Goal: Use online tool/utility: Utilize a website feature to perform a specific function

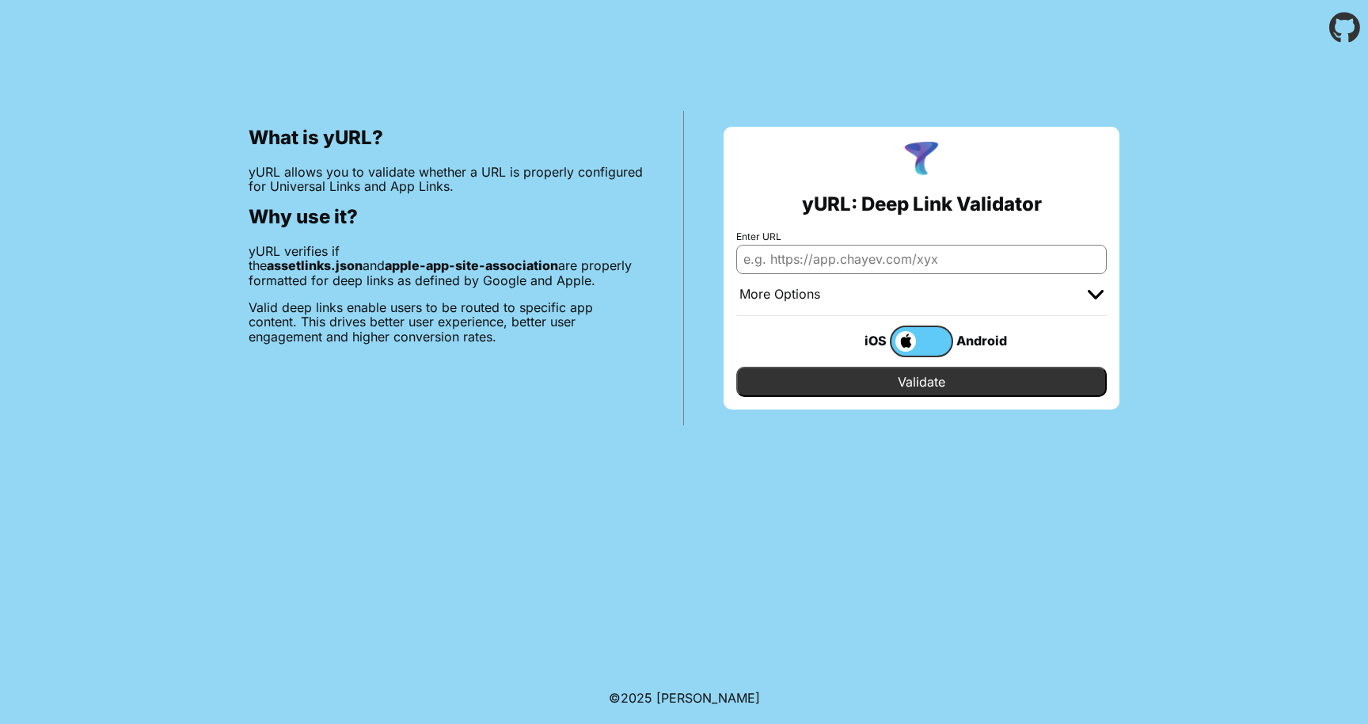
click at [1101, 295] on img at bounding box center [1096, 295] width 16 height 10
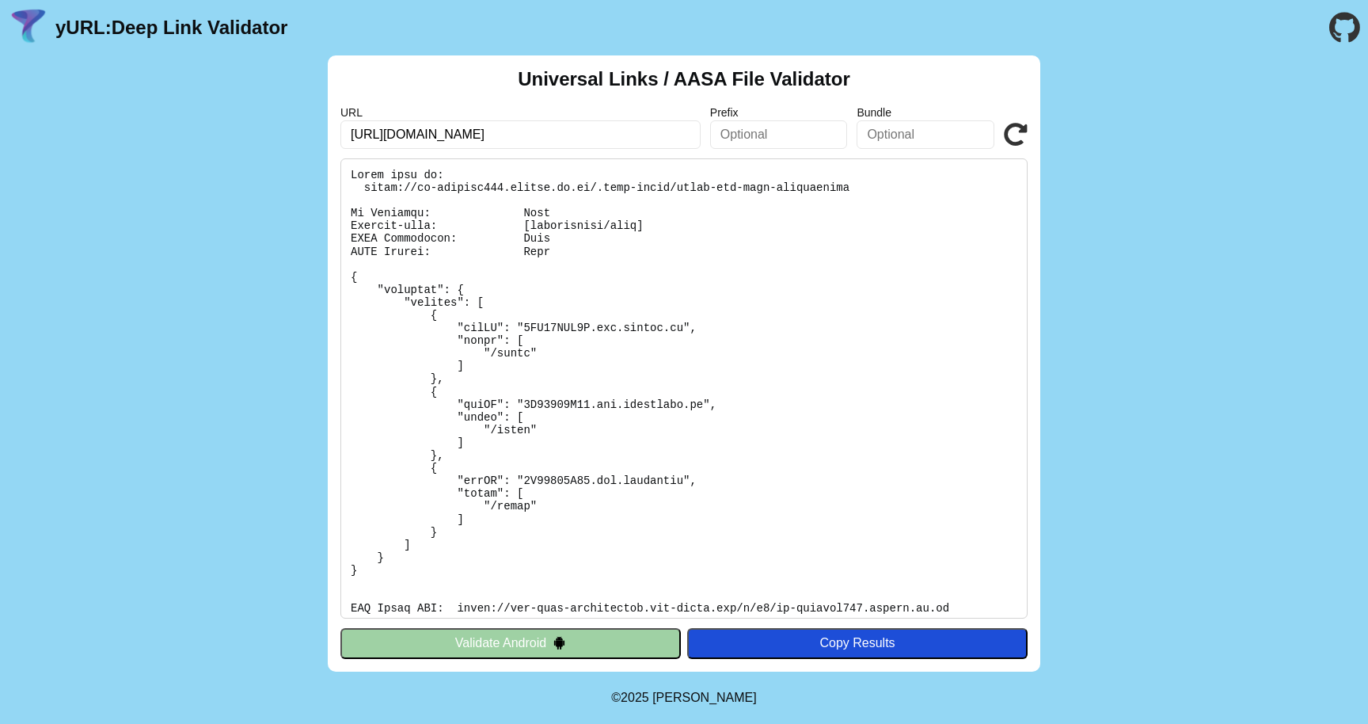
click at [560, 371] on pre at bounding box center [683, 388] width 687 height 460
click at [556, 377] on pre at bounding box center [683, 388] width 687 height 460
click at [591, 324] on pre at bounding box center [683, 388] width 687 height 460
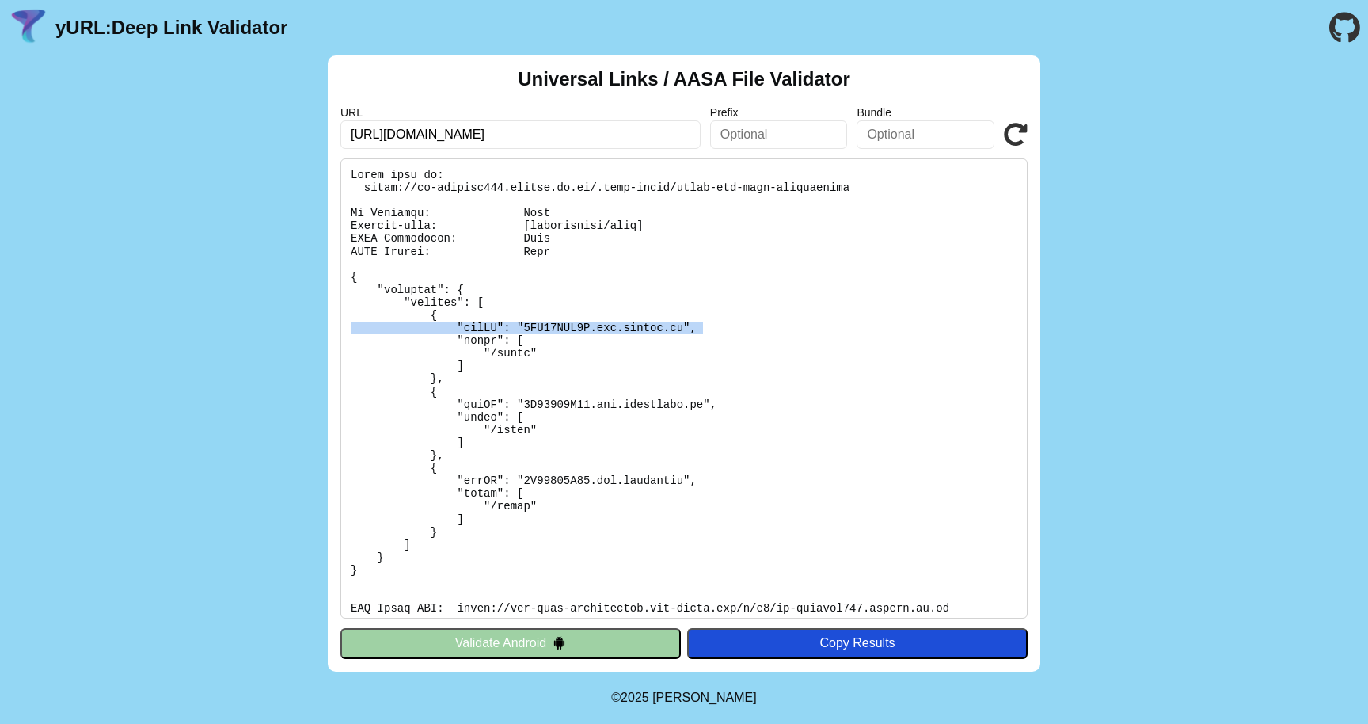
click at [591, 324] on pre at bounding box center [683, 388] width 687 height 460
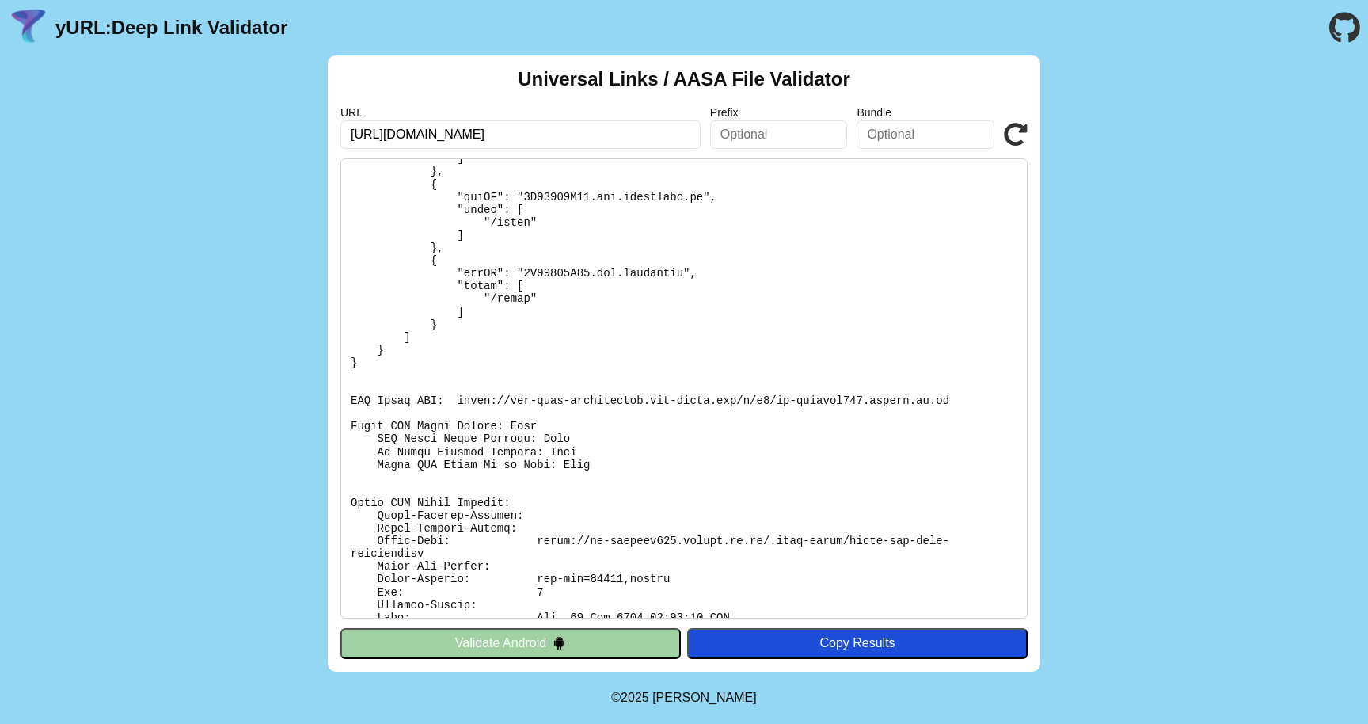
scroll to position [287, 0]
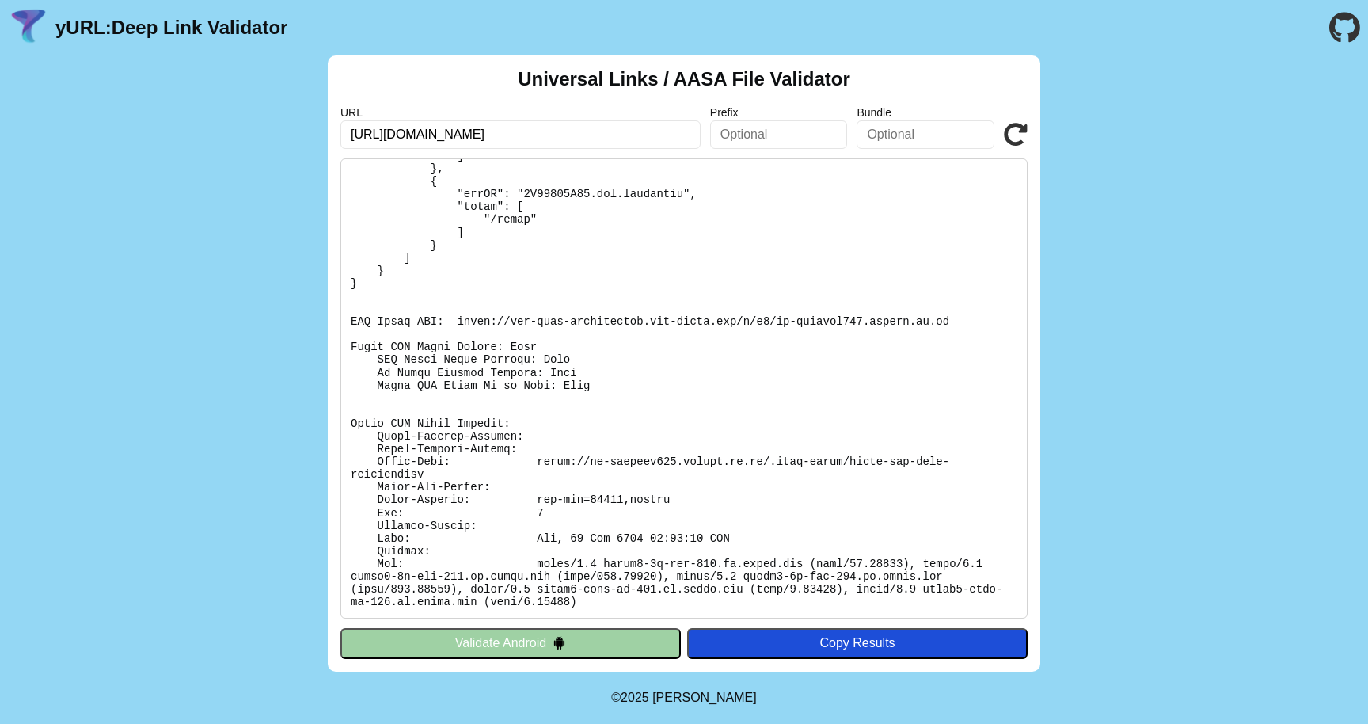
click at [792, 482] on pre at bounding box center [683, 388] width 687 height 460
click at [656, 648] on button "Validate Android" at bounding box center [510, 643] width 340 height 30
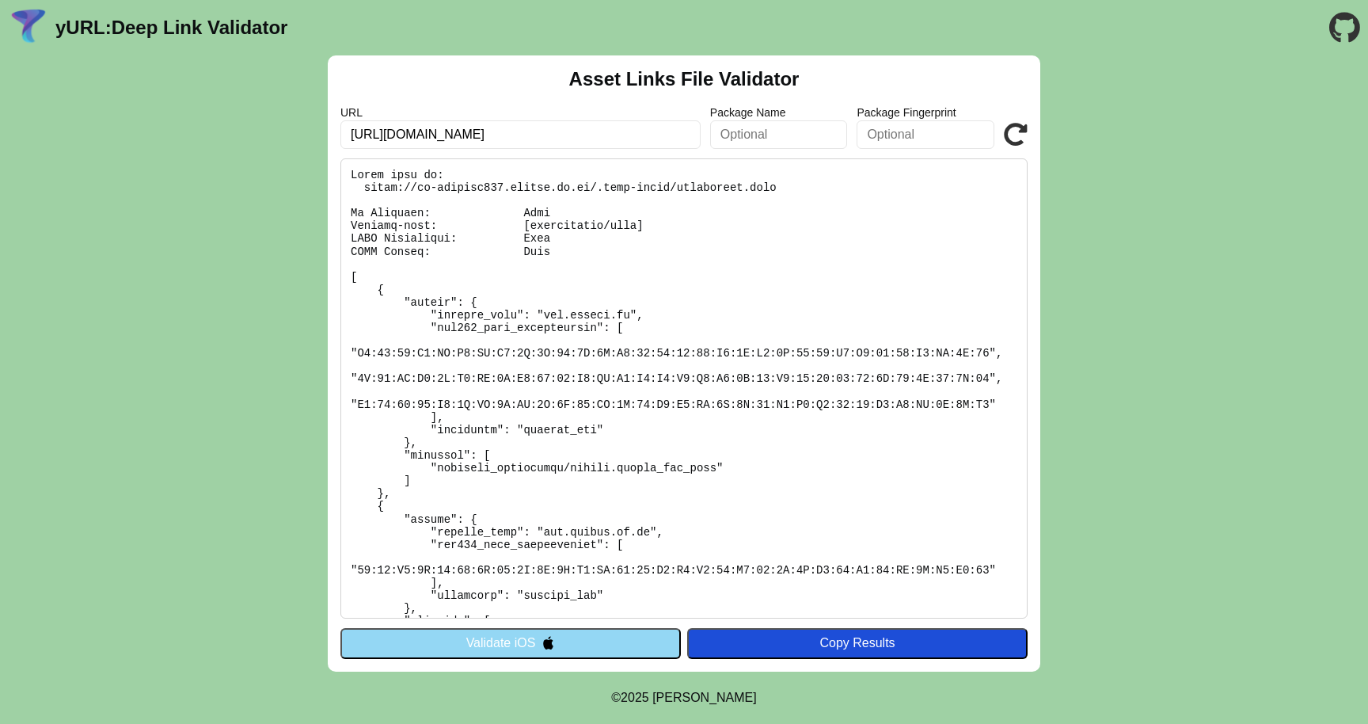
click at [581, 135] on input "[URL][DOMAIN_NAME]" at bounding box center [520, 134] width 360 height 29
click at [581, 135] on input "https://ui-testing002.istock.co.id" at bounding box center [520, 134] width 360 height 29
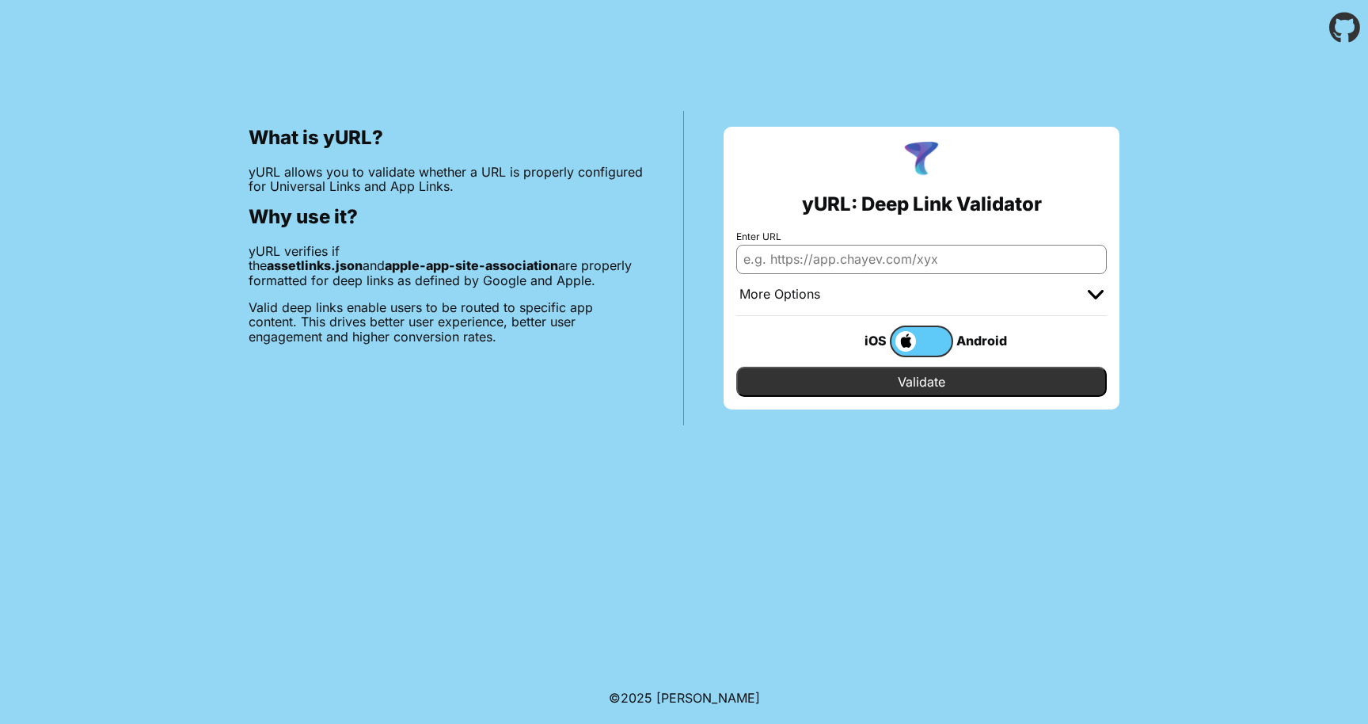
click at [966, 331] on div "Android" at bounding box center [984, 340] width 63 height 21
click at [938, 335] on label at bounding box center [921, 341] width 63 height 32
click at [0, 0] on input "checkbox" at bounding box center [0, 0] width 0 height 0
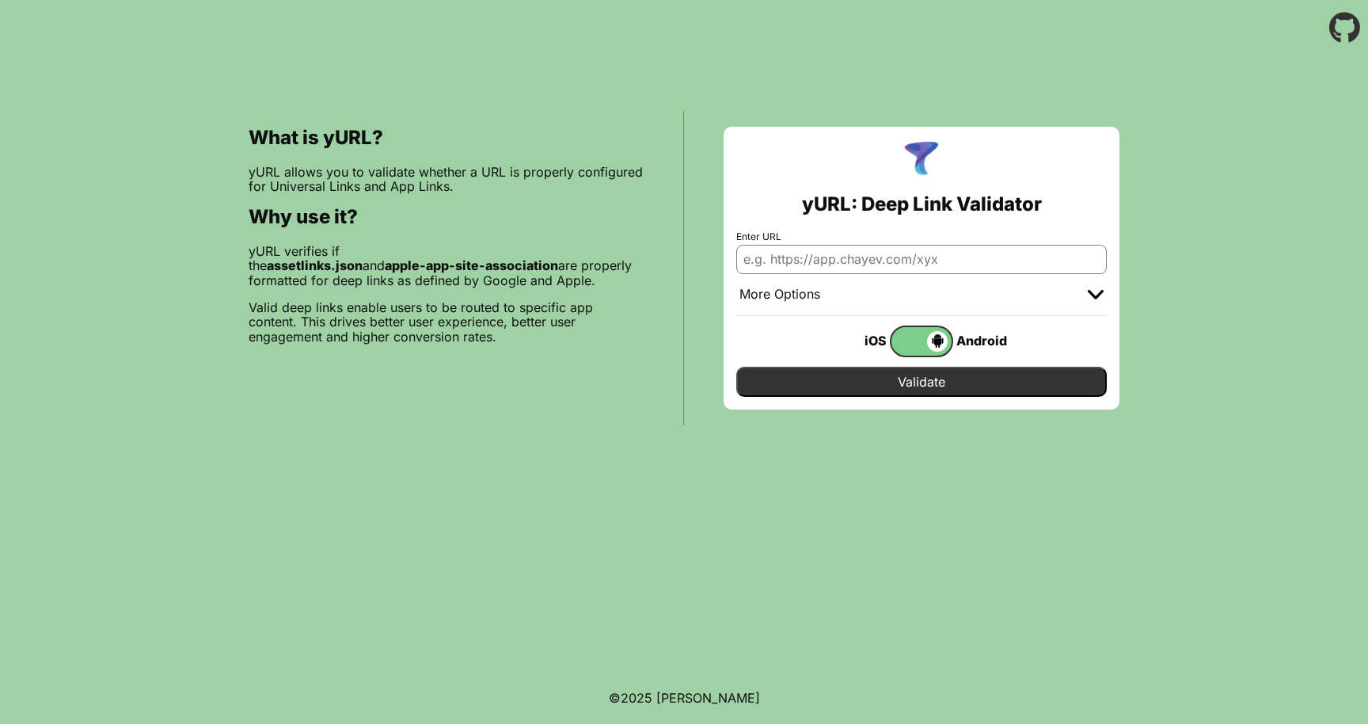
click at [895, 340] on span at bounding box center [920, 341] width 56 height 21
click at [0, 0] on input "checkbox" at bounding box center [0, 0] width 0 height 0
